Goal: Task Accomplishment & Management: Manage account settings

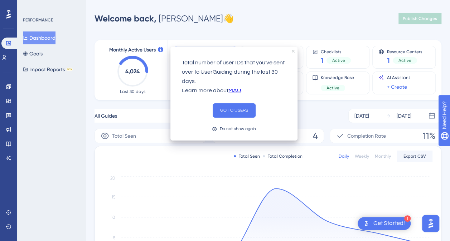
click at [294, 52] on icon "close tooltip" at bounding box center [293, 51] width 3 height 3
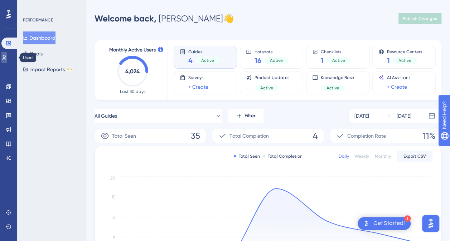
click at [7, 56] on icon at bounding box center [4, 58] width 6 height 6
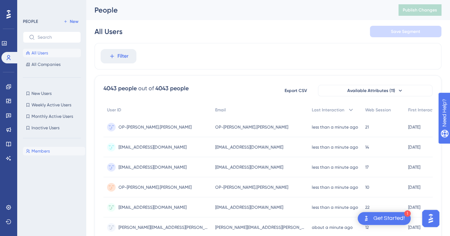
click at [43, 151] on span "Members" at bounding box center [40, 151] width 18 height 6
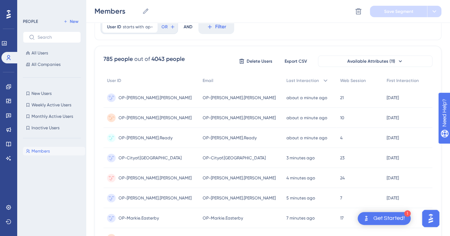
scroll to position [39, 0]
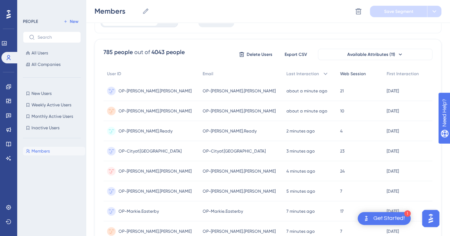
click at [340, 71] on span "Web Session" at bounding box center [353, 74] width 26 height 6
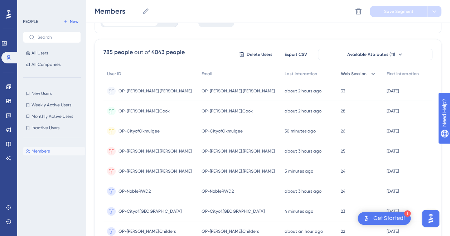
click at [358, 75] on div "Web Session" at bounding box center [360, 74] width 46 height 15
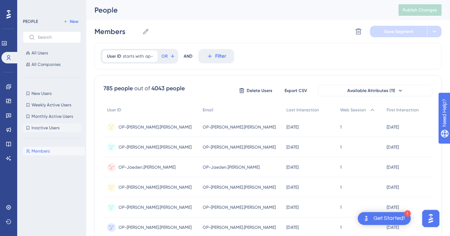
scroll to position [0, 0]
click at [44, 54] on span "All Users" at bounding box center [39, 53] width 16 height 6
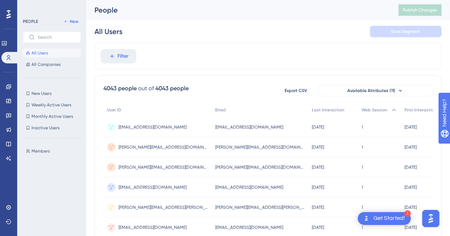
click at [267, 59] on div "Filter" at bounding box center [267, 56] width 347 height 26
click at [67, 63] on button "All Companies" at bounding box center [52, 64] width 58 height 9
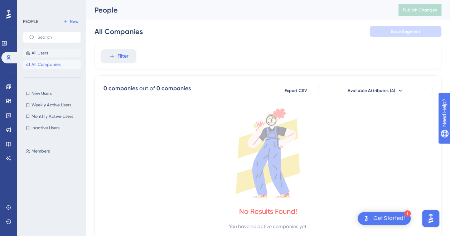
click at [45, 52] on span "All Users" at bounding box center [39, 53] width 16 height 6
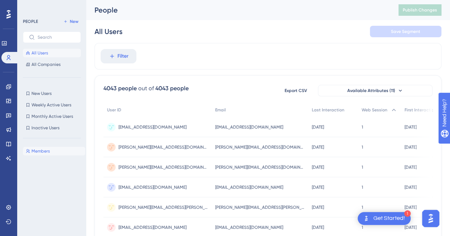
click at [47, 149] on span "Members" at bounding box center [40, 151] width 18 height 6
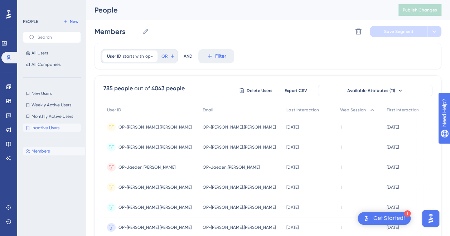
click at [48, 130] on span "Inactive Users" at bounding box center [45, 128] width 28 height 6
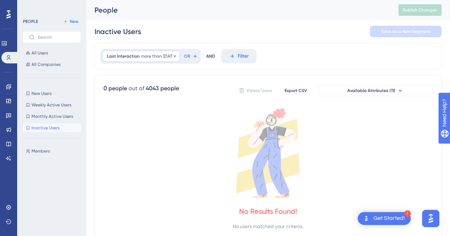
click at [174, 55] on span "[DATE]" at bounding box center [169, 56] width 12 height 6
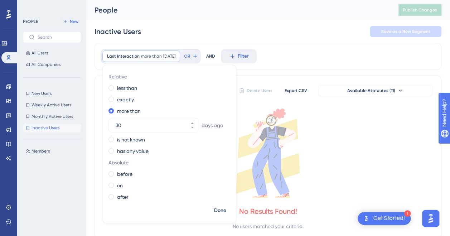
drag, startPoint x: 123, startPoint y: 126, endPoint x: 94, endPoint y: 124, distance: 29.7
click at [94, 124] on div "Performance Users Engagement Widgets Feedback Product Updates Knowledge Base AI…" at bounding box center [268, 125] width 364 height 251
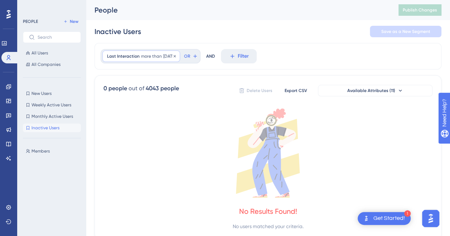
click at [175, 55] on span "[DATE]" at bounding box center [169, 56] width 12 height 6
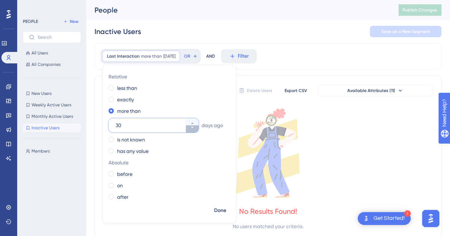
click at [192, 126] on icon at bounding box center [192, 127] width 4 height 4
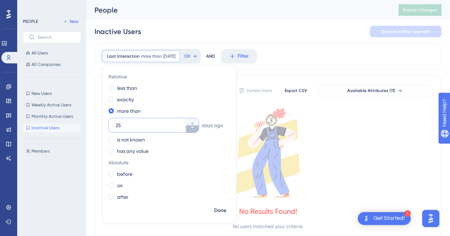
click at [192, 126] on icon at bounding box center [192, 127] width 4 height 4
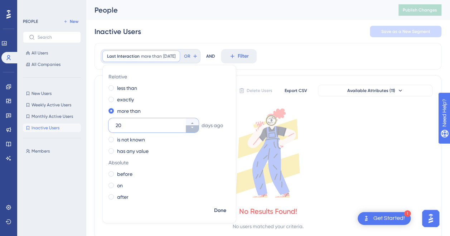
click at [192, 126] on icon at bounding box center [192, 127] width 4 height 4
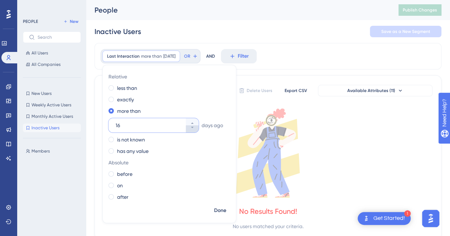
type input "15"
click at [224, 210] on span "Done" at bounding box center [220, 210] width 12 height 9
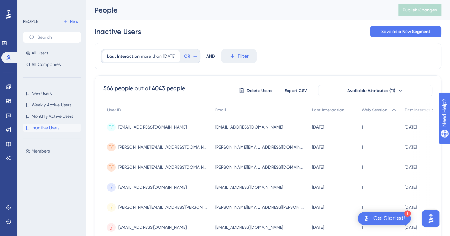
click at [210, 26] on div "Inactive Users Save as a New Segment" at bounding box center [267, 31] width 347 height 23
click at [38, 152] on span "Members" at bounding box center [40, 151] width 18 height 6
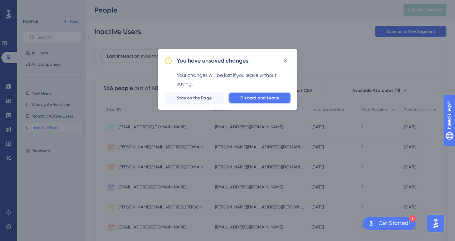
click at [263, 97] on span "Discard and Leave" at bounding box center [259, 98] width 39 height 6
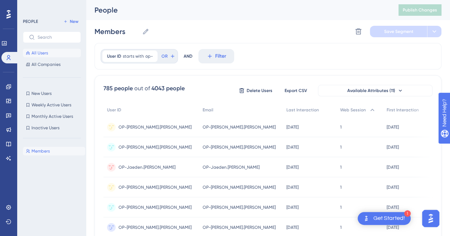
click at [46, 54] on span "All Users" at bounding box center [39, 53] width 16 height 6
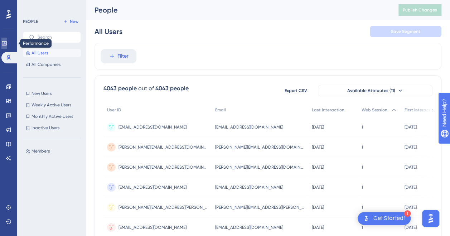
click at [7, 48] on link at bounding box center [4, 43] width 6 height 11
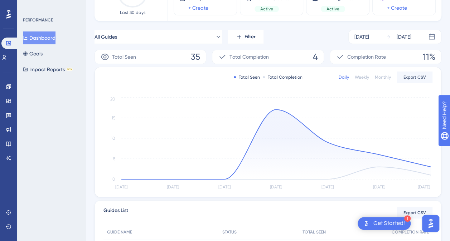
scroll to position [79, 0]
click at [41, 68] on button "Impact Reports BETA" at bounding box center [48, 69] width 50 height 13
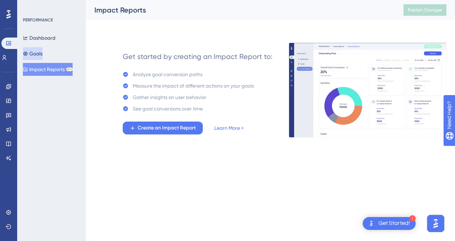
click at [38, 48] on button "Goals" at bounding box center [33, 53] width 20 height 13
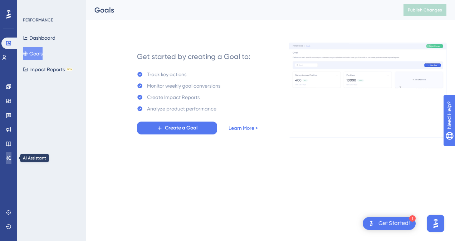
click at [8, 156] on icon at bounding box center [8, 158] width 5 height 5
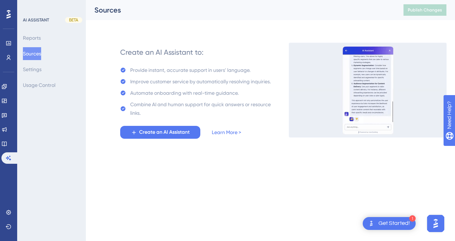
click at [199, 0] on html "1 Get Started! Performance Users Engagement Widgets Feedback Product Updates Kn…" at bounding box center [227, 0] width 455 height 0
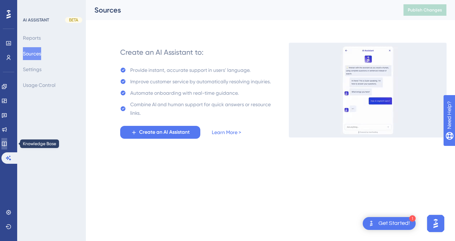
click at [6, 142] on icon at bounding box center [4, 144] width 5 height 5
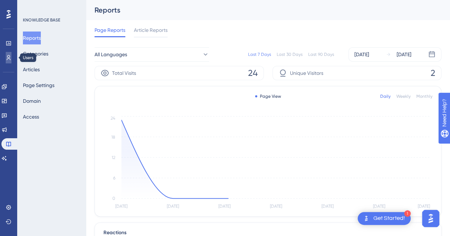
click at [9, 53] on link at bounding box center [9, 57] width 6 height 11
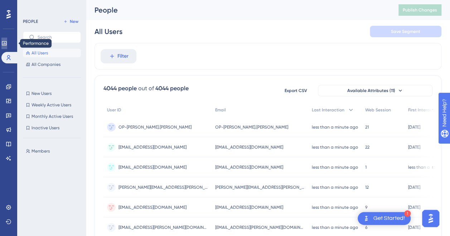
click at [7, 44] on icon at bounding box center [4, 43] width 6 height 6
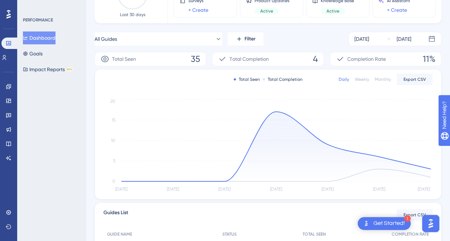
scroll to position [76, 0]
click at [395, 223] on div "Get Started!" at bounding box center [388, 224] width 31 height 8
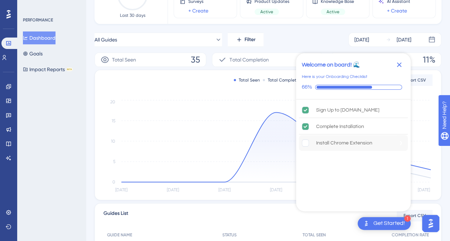
click at [305, 141] on rect "Install Chrome Extension is incomplete." at bounding box center [305, 143] width 7 height 7
